Goal: Task Accomplishment & Management: Complete application form

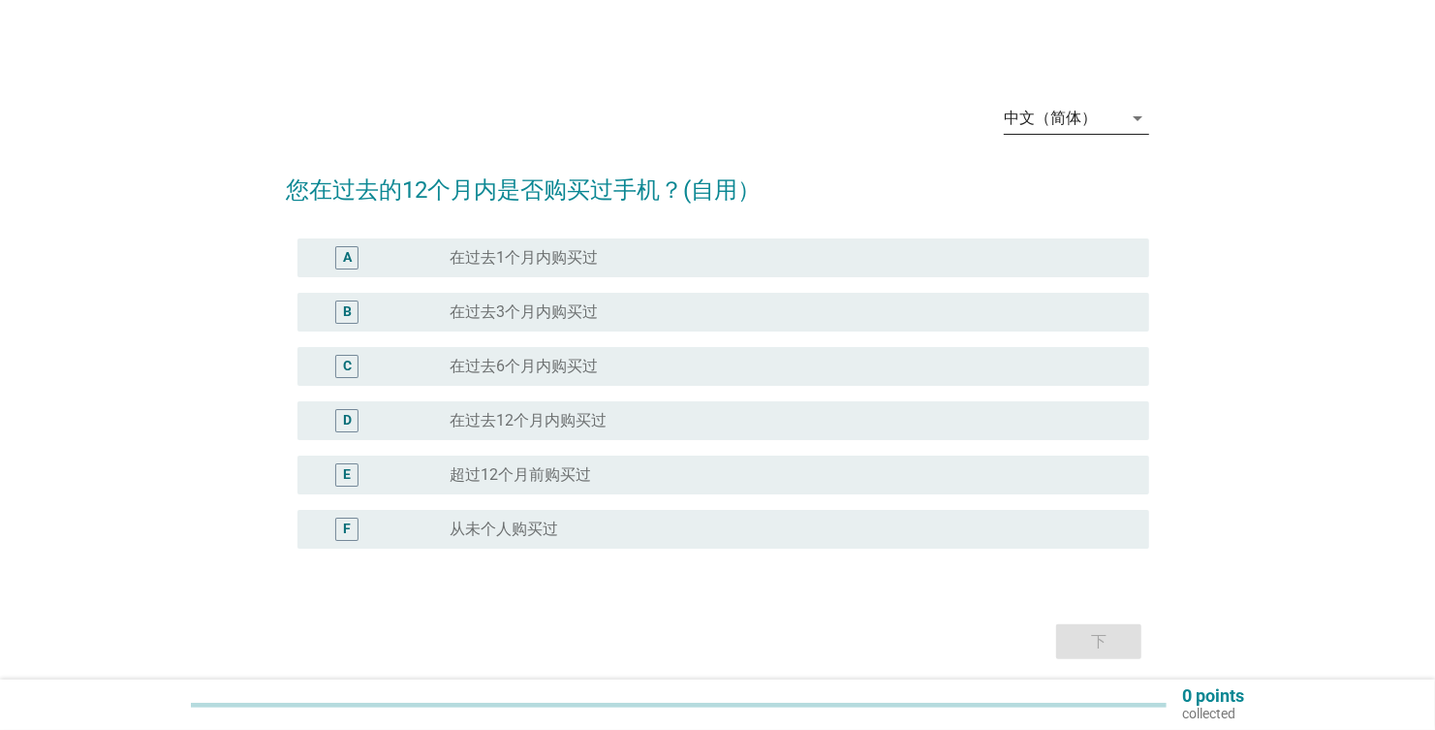
click at [1140, 123] on icon "arrow_drop_down" at bounding box center [1137, 118] width 23 height 23
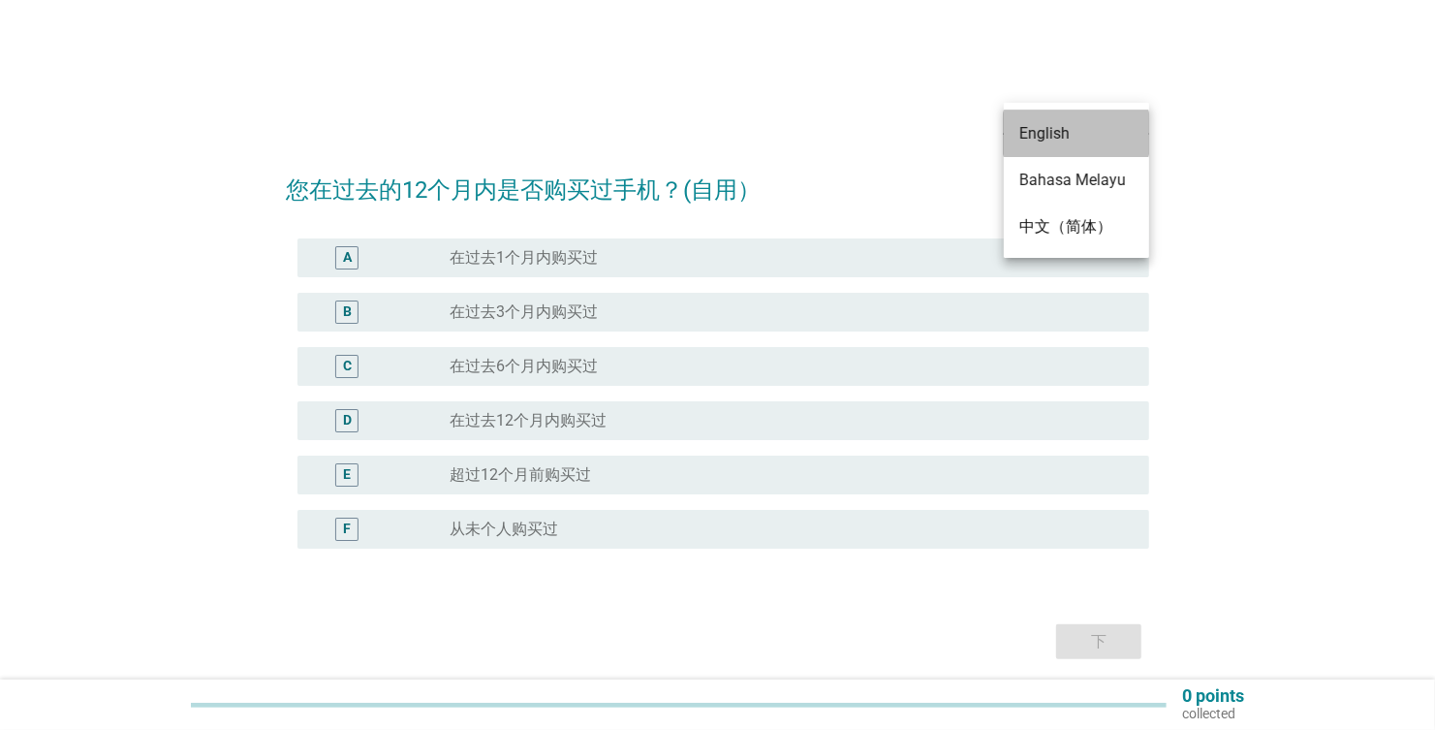
click at [1053, 131] on div "English" at bounding box center [1076, 133] width 114 height 23
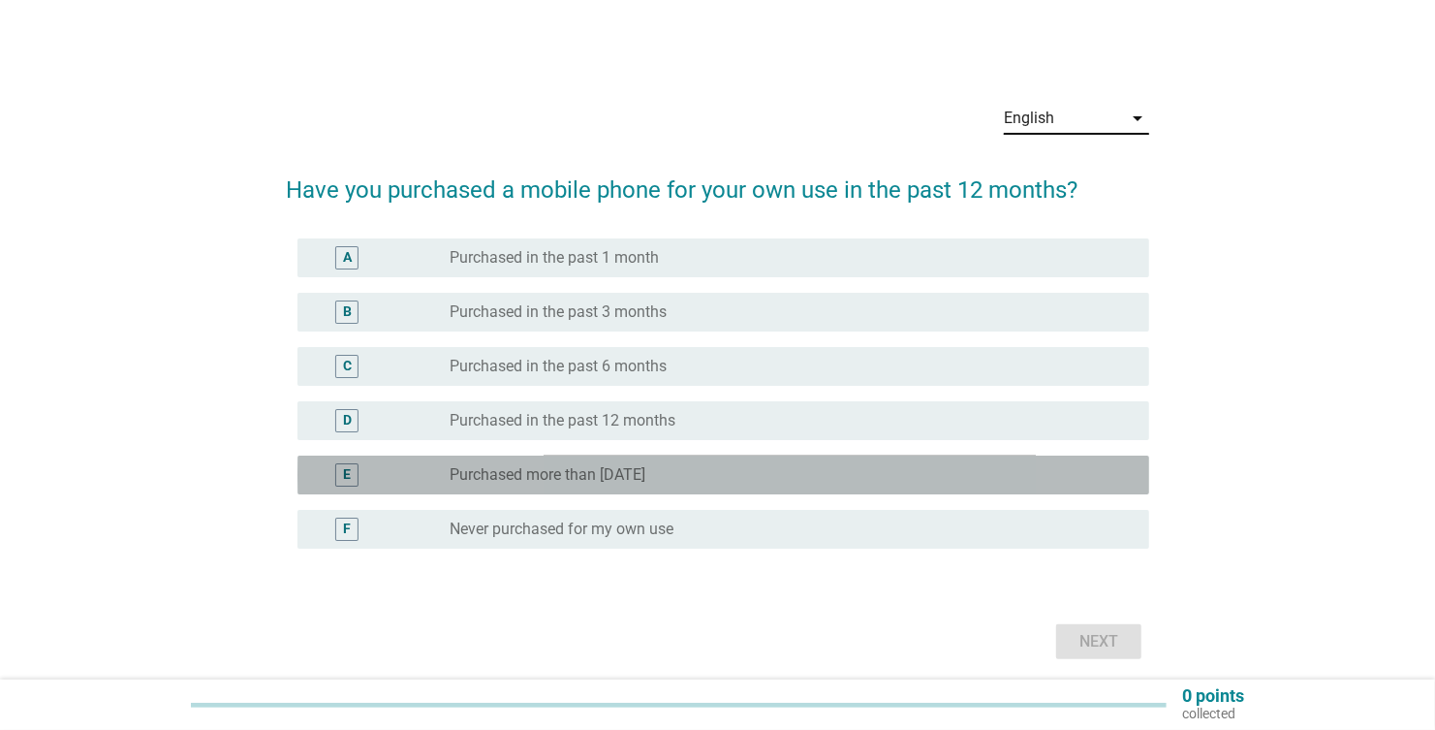
click at [560, 481] on label "Purchased more than [DATE]" at bounding box center [548, 474] width 196 height 19
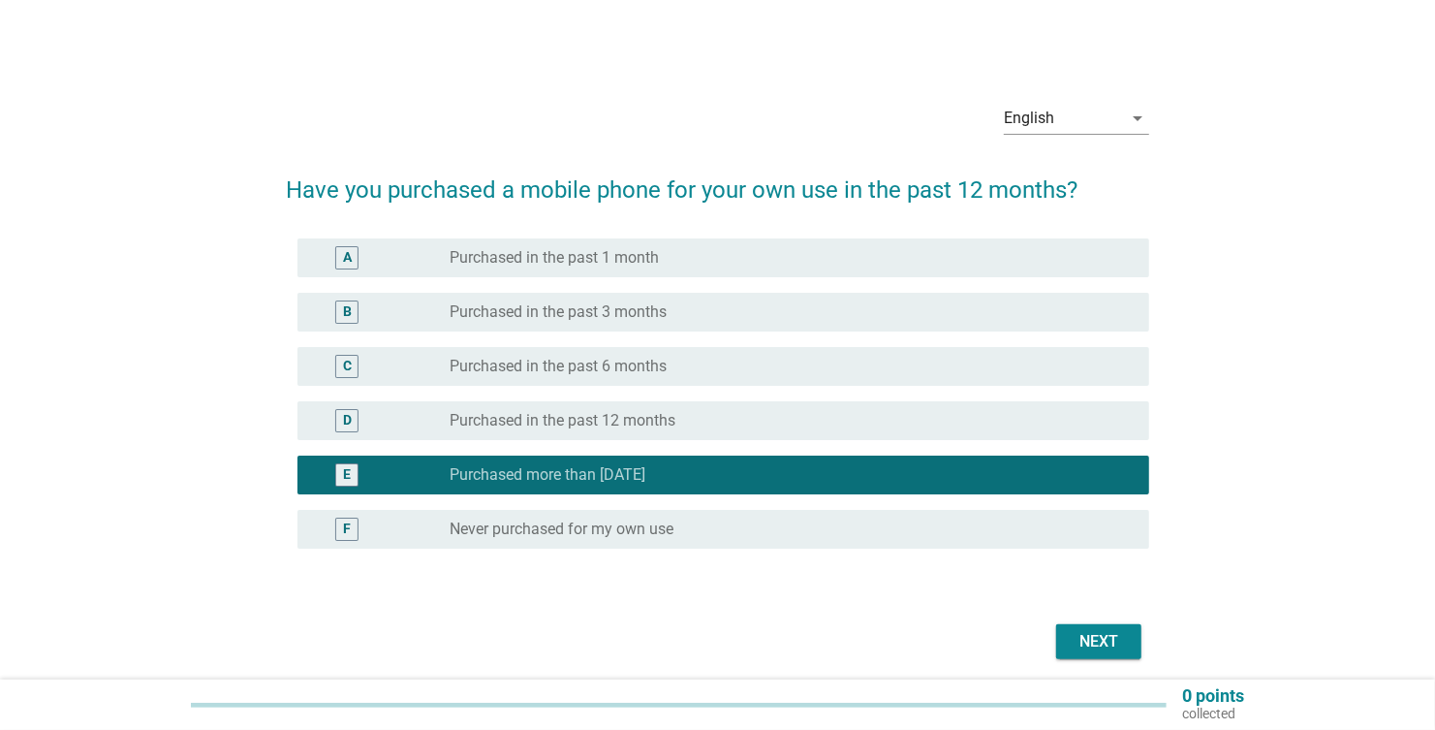
click at [1099, 635] on div "Next" at bounding box center [1099, 641] width 54 height 23
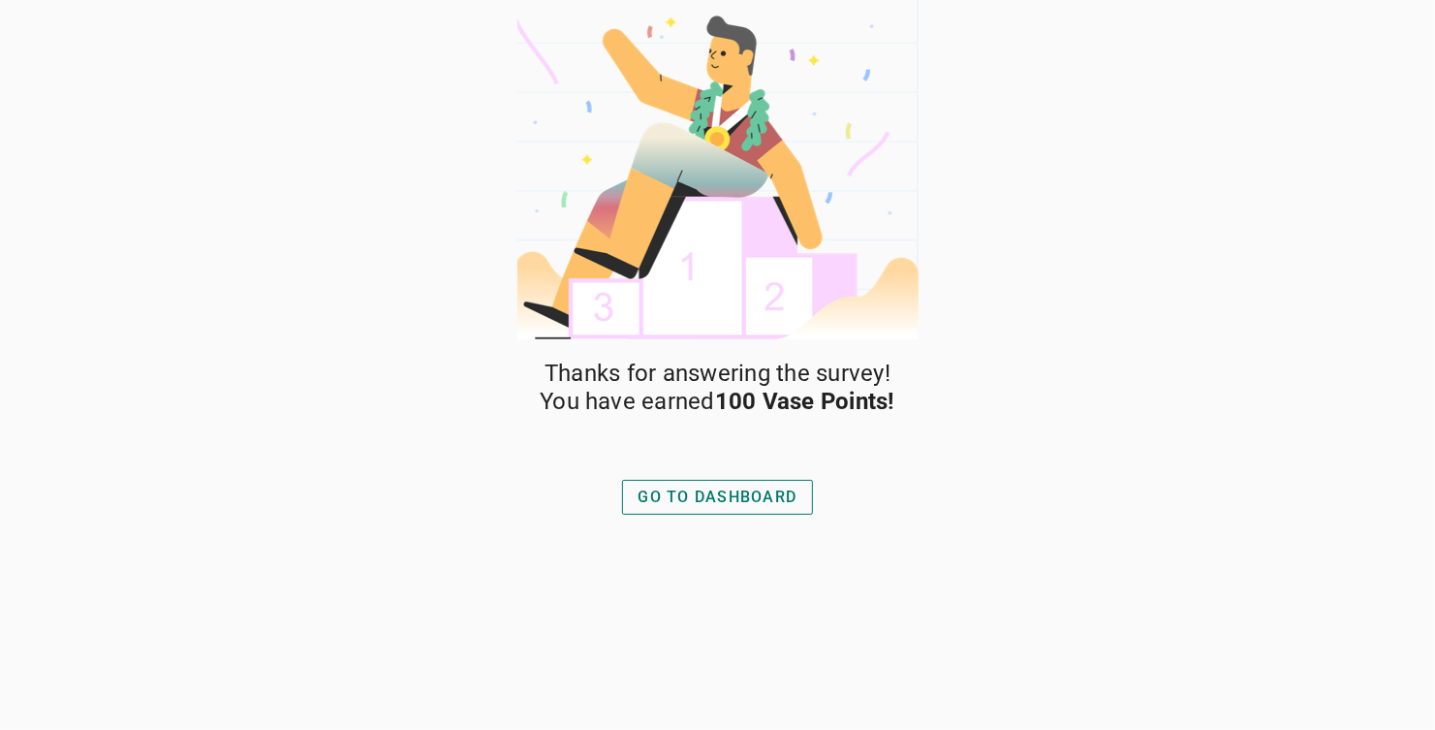
click at [701, 495] on div "GO TO DASHBOARD" at bounding box center [718, 496] width 159 height 23
